Goal: Task Accomplishment & Management: Complete application form

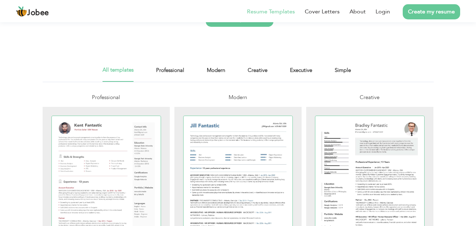
scroll to position [113, 0]
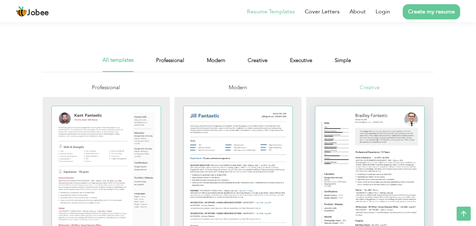
click at [370, 133] on div at bounding box center [369, 176] width 109 height 141
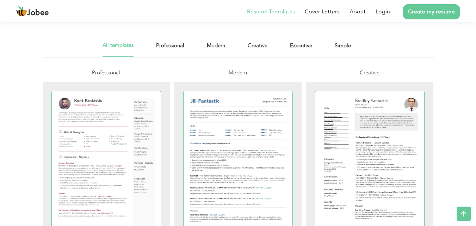
scroll to position [251, 0]
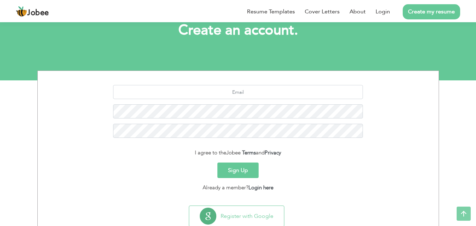
scroll to position [67, 0]
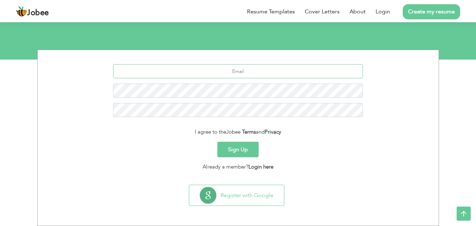
click at [286, 70] on input "text" at bounding box center [238, 71] width 250 height 14
click at [265, 73] on input "hadisafiaz9" at bounding box center [238, 71] width 250 height 14
type input "[EMAIL_ADDRESS][DOMAIN_NAME]"
click at [247, 145] on button "Sign Up" at bounding box center [237, 149] width 41 height 15
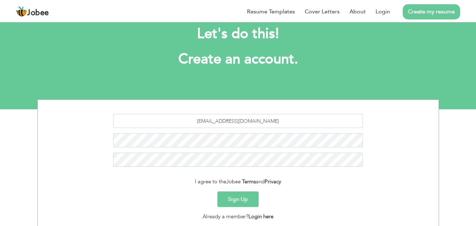
scroll to position [16, 0]
